Goal: Task Accomplishment & Management: Manage account settings

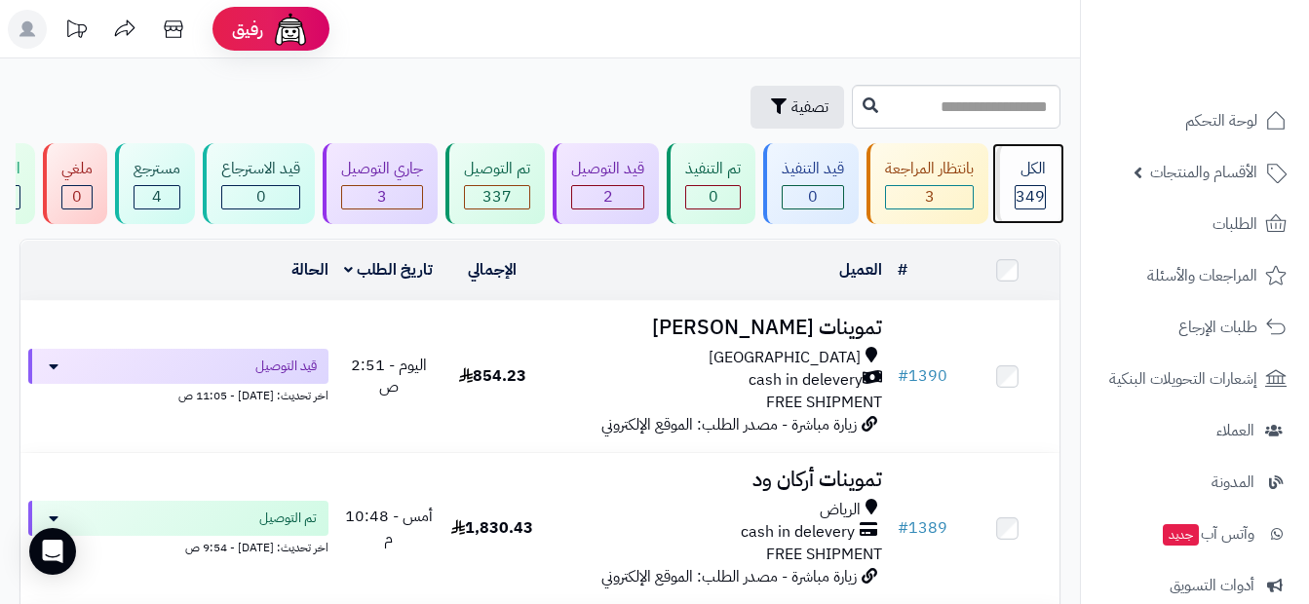
click at [1042, 175] on div "الكل" at bounding box center [1029, 169] width 31 height 22
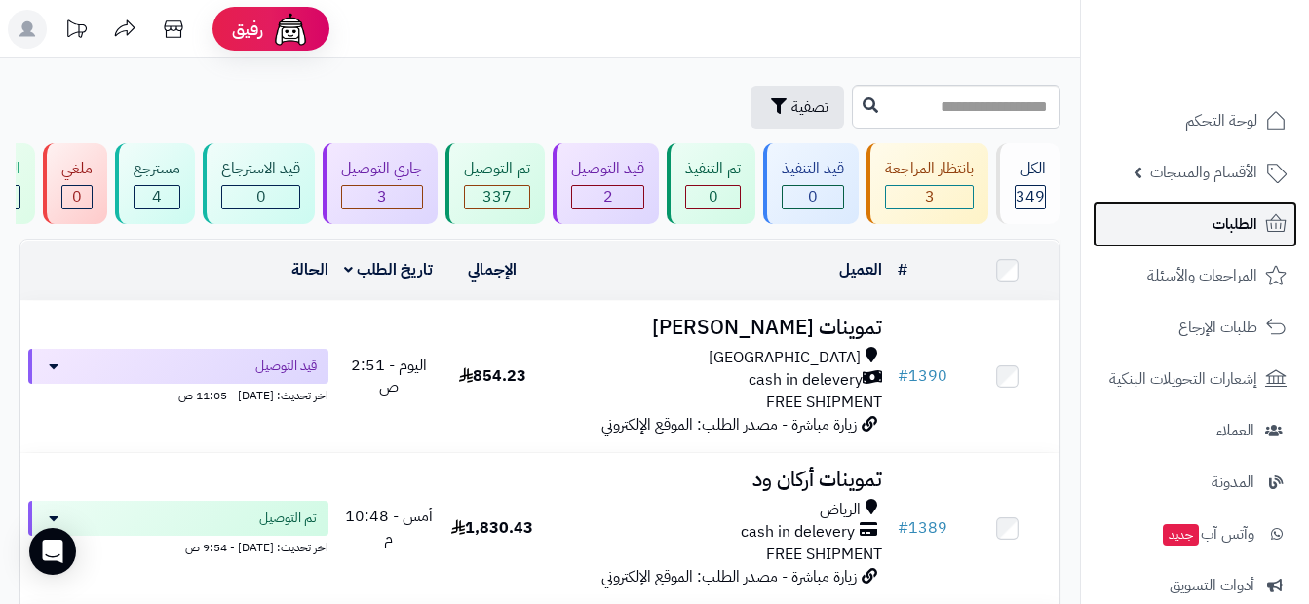
click at [1189, 228] on link "الطلبات" at bounding box center [1194, 224] width 205 height 47
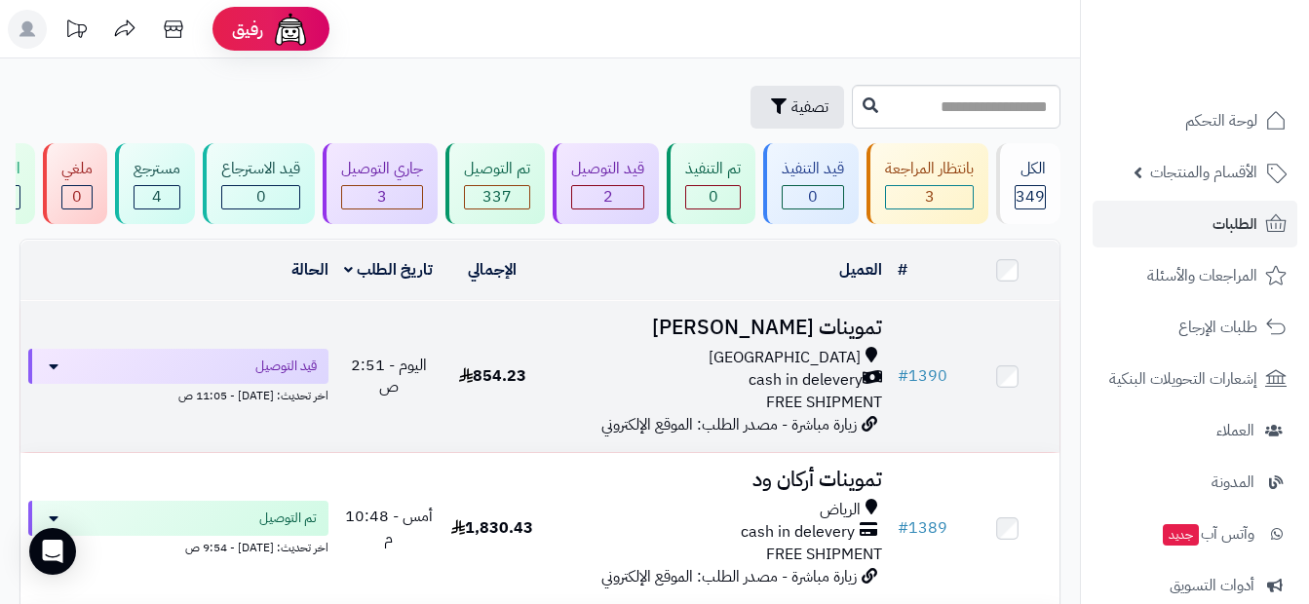
click at [662, 392] on div "cash in delevery" at bounding box center [717, 380] width 330 height 22
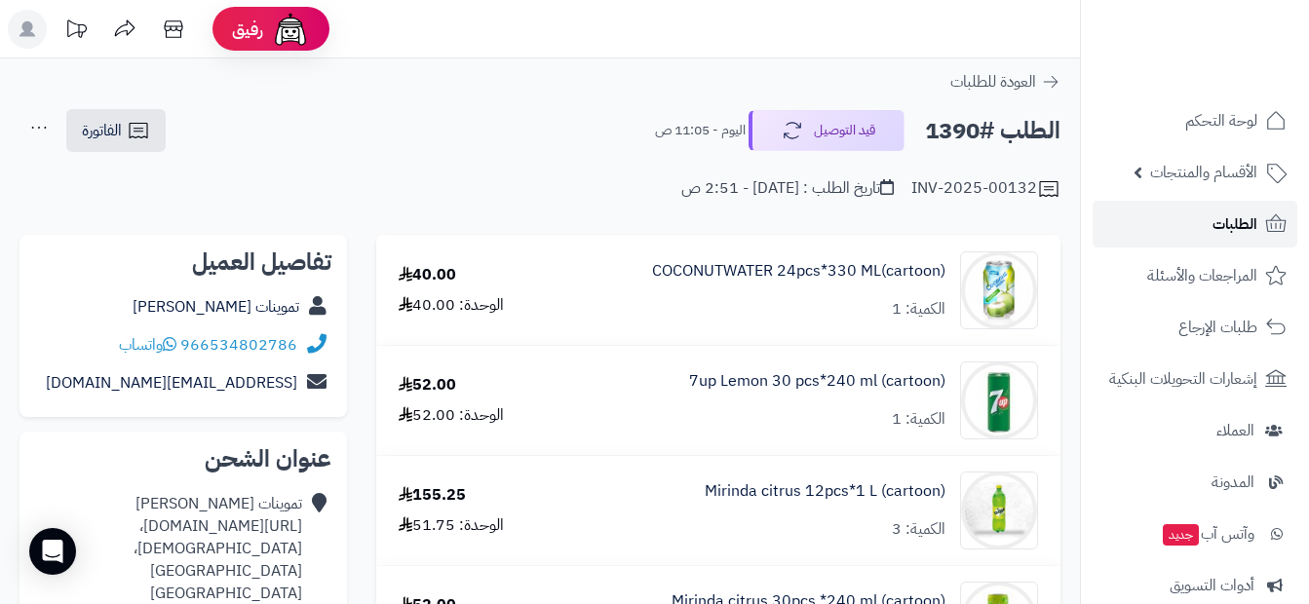
click at [1196, 240] on link "الطلبات" at bounding box center [1194, 224] width 205 height 47
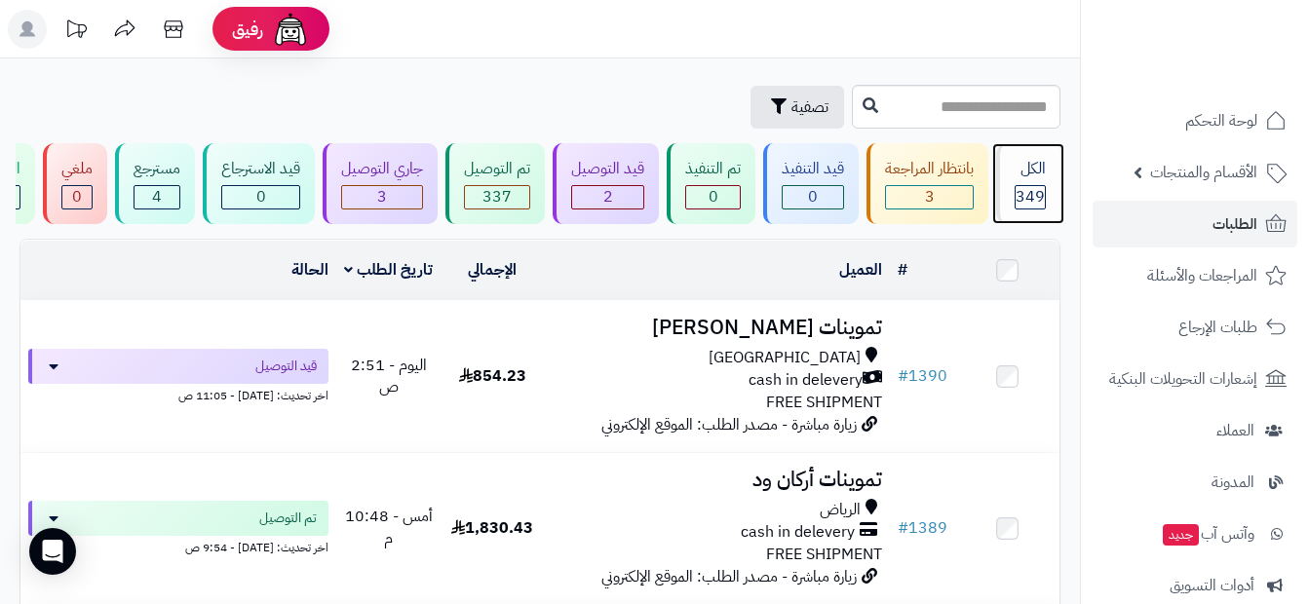
click at [1022, 189] on span "349" at bounding box center [1029, 196] width 29 height 23
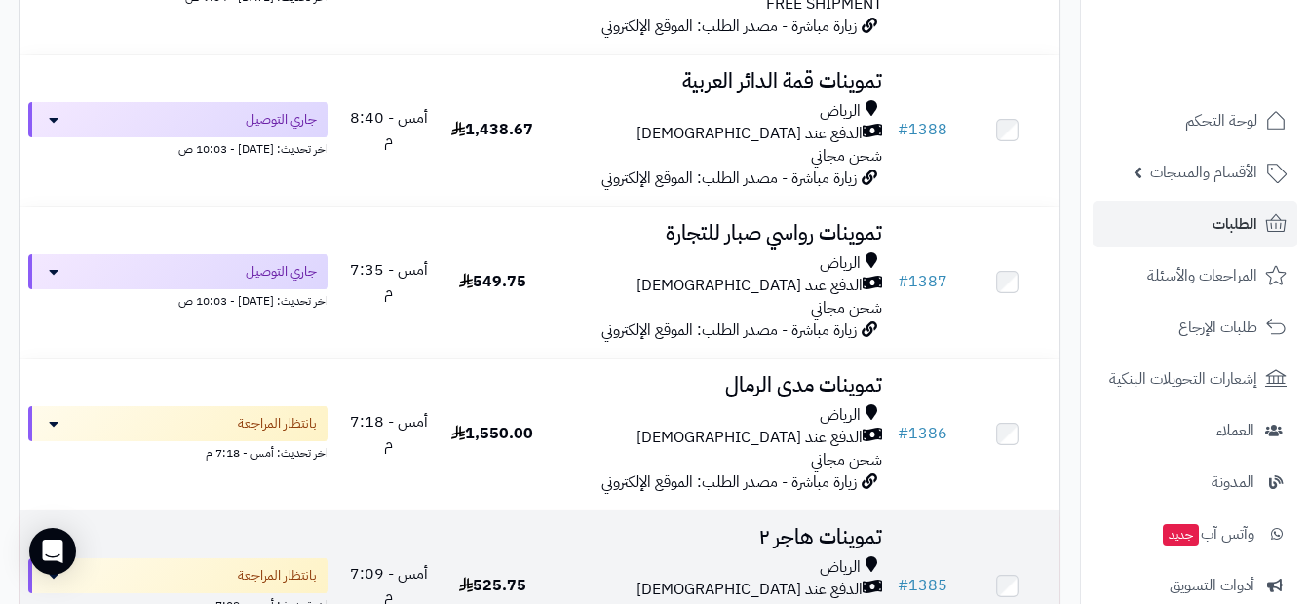
scroll to position [585, 0]
